Goal: Transaction & Acquisition: Purchase product/service

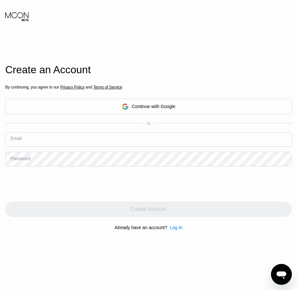
click at [29, 140] on input "text" at bounding box center [148, 139] width 287 height 15
paste input "[EMAIL_ADDRESS][DOMAIN_NAME]"
type input "[EMAIL_ADDRESS][DOMAIN_NAME]"
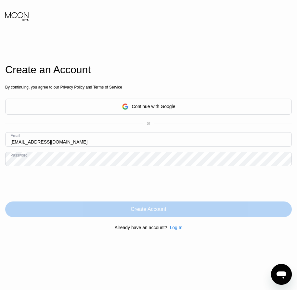
click at [159, 212] on div "Create Account" at bounding box center [148, 209] width 35 height 6
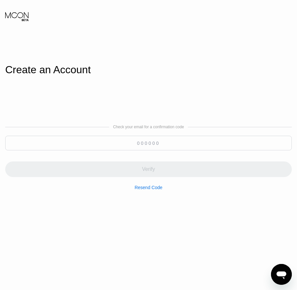
paste input "959445"
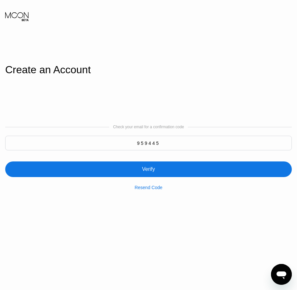
type input "959445"
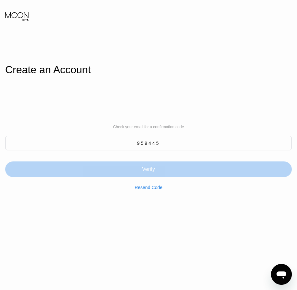
click at [148, 170] on div "Verify" at bounding box center [148, 169] width 13 height 6
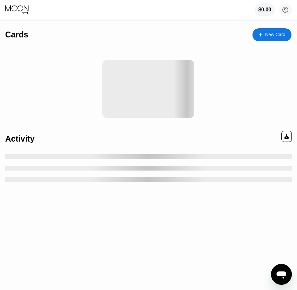
click at [280, 36] on div "New Card" at bounding box center [275, 35] width 20 height 6
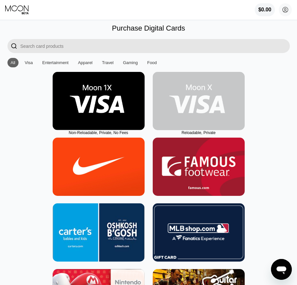
click at [201, 117] on img at bounding box center [199, 101] width 92 height 58
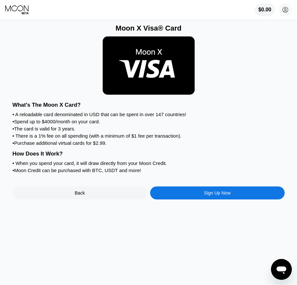
click at [210, 195] on div "Sign Up Now" at bounding box center [217, 192] width 27 height 5
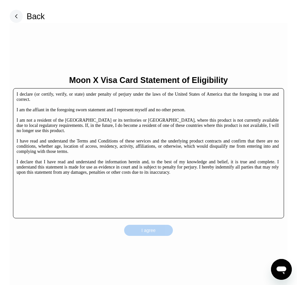
click at [155, 227] on div "I agree" at bounding box center [148, 230] width 49 height 11
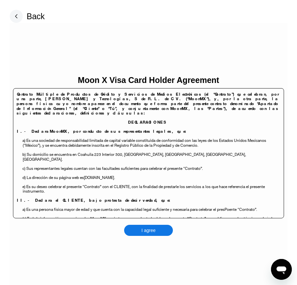
click at [154, 231] on div "I agree" at bounding box center [148, 230] width 14 height 6
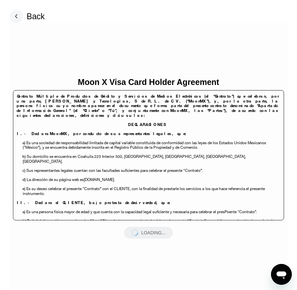
click at [154, 231] on div at bounding box center [148, 155] width 297 height 269
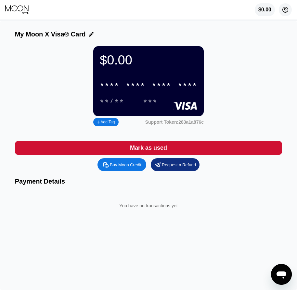
click at [290, 9] on circle at bounding box center [285, 9] width 13 height 13
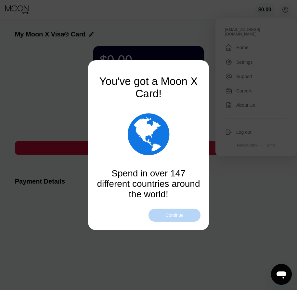
click at [177, 214] on div "Continue" at bounding box center [174, 214] width 18 height 5
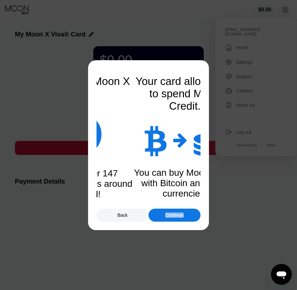
click at [177, 214] on div "Continue" at bounding box center [174, 214] width 18 height 5
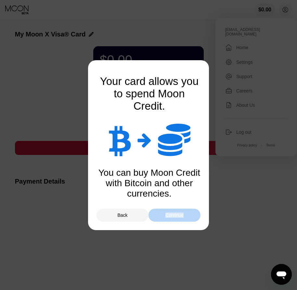
click at [177, 214] on div "Continue" at bounding box center [174, 214] width 18 height 5
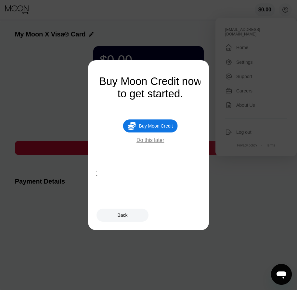
click at [159, 132] on div " Buy Moon Credit" at bounding box center [150, 125] width 55 height 13
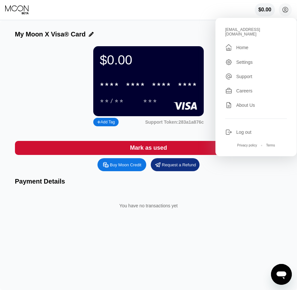
type input "0"
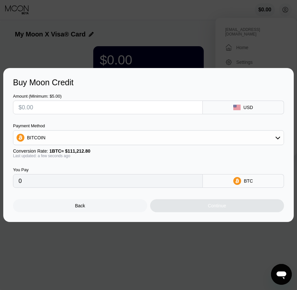
click at [89, 212] on div "Back" at bounding box center [80, 205] width 134 height 13
